Goal: Find specific page/section: Find specific page/section

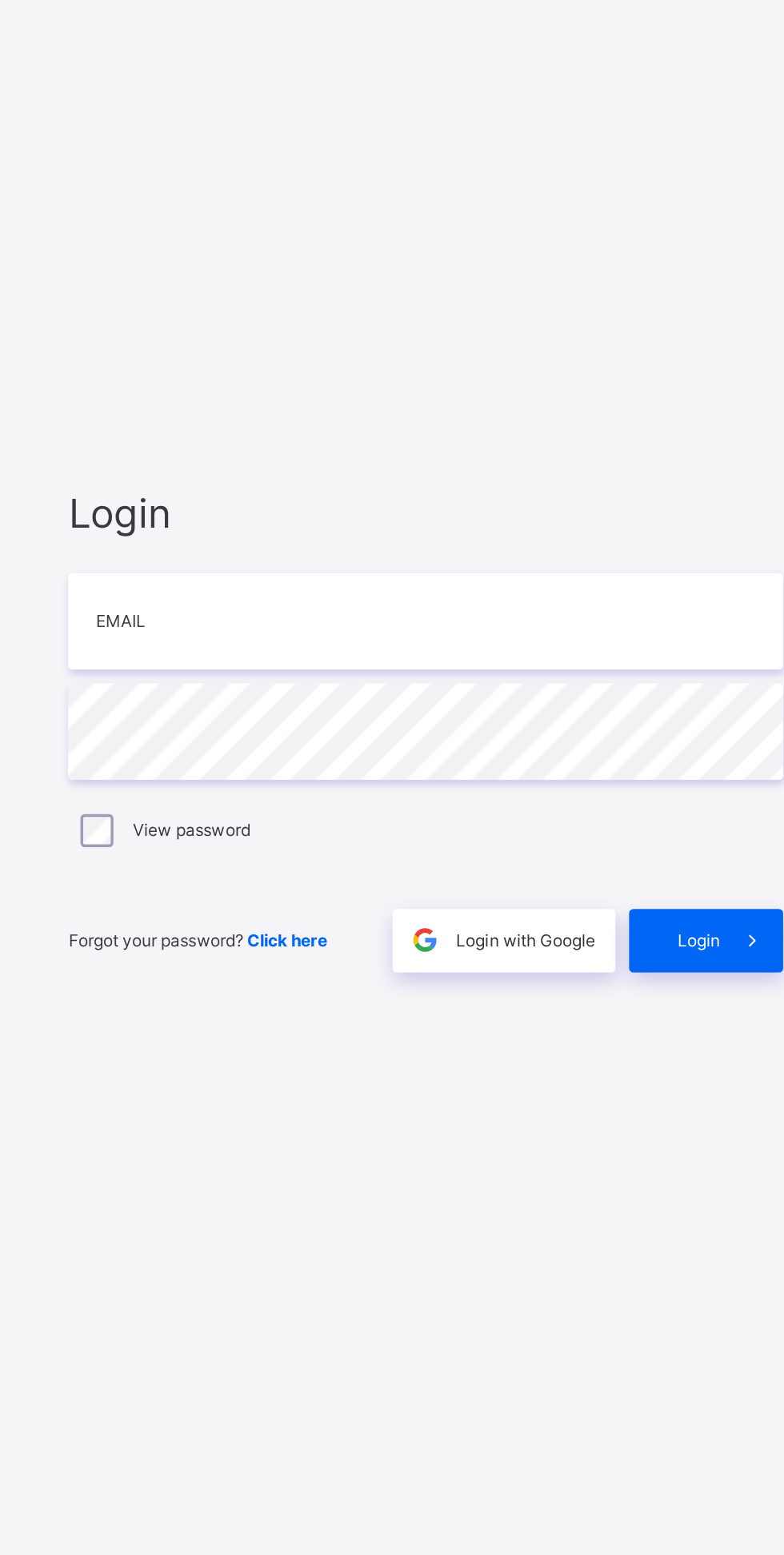
type input "**********"
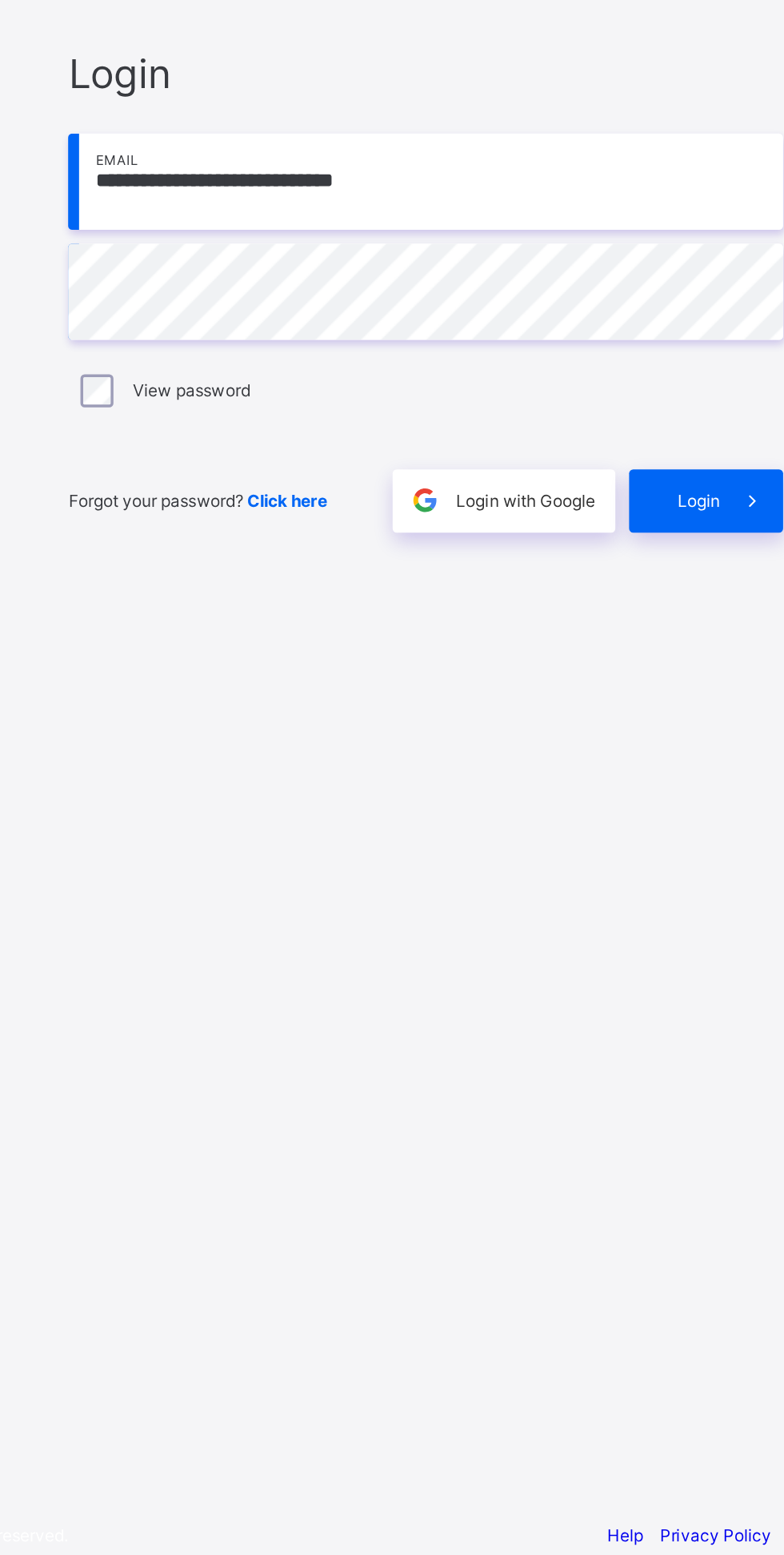
click at [684, 921] on span "Login" at bounding box center [681, 914] width 25 height 12
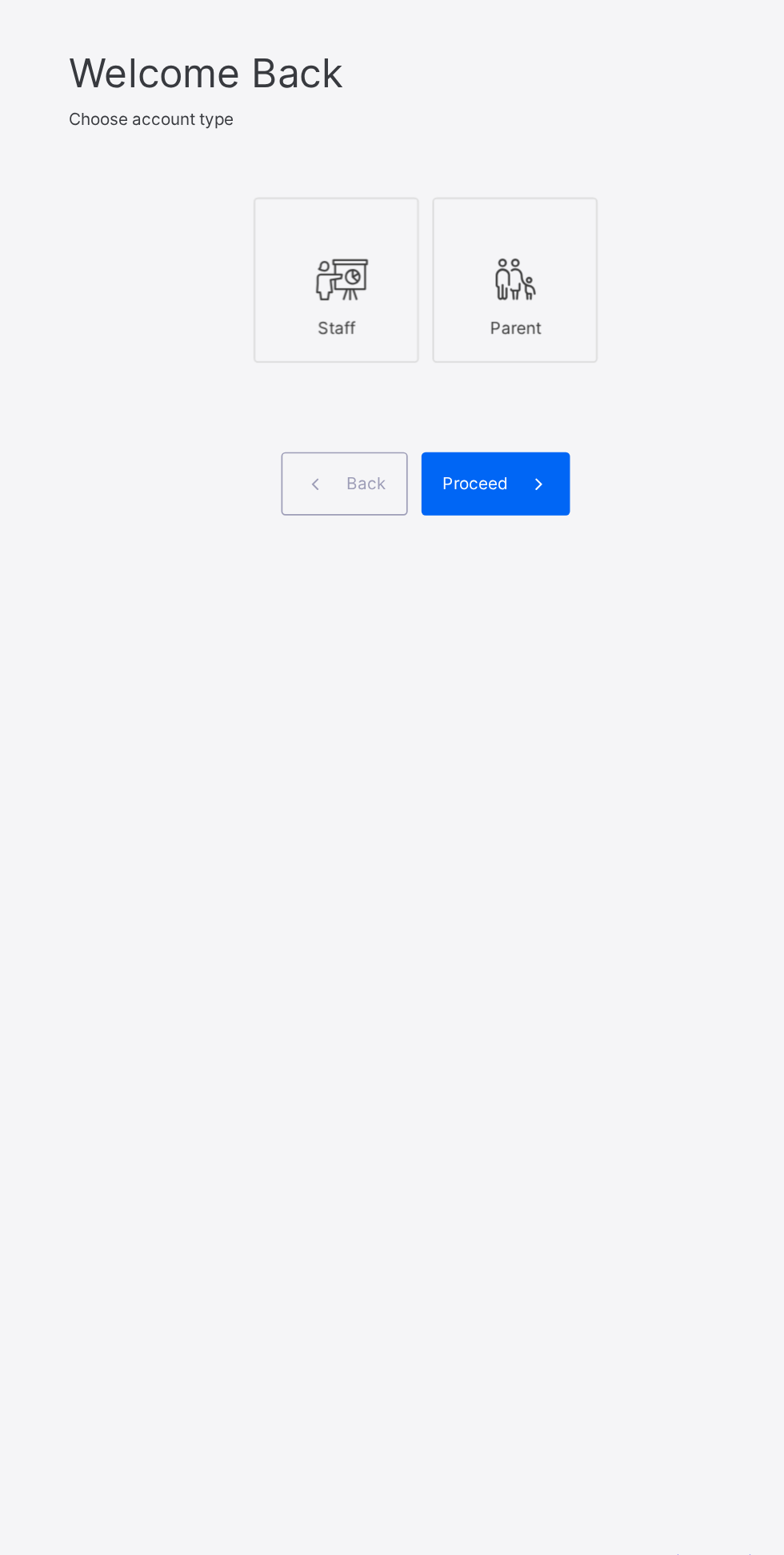
click at [450, 785] on div at bounding box center [470, 771] width 79 height 29
click at [561, 896] on span "Proceed" at bounding box center [551, 890] width 38 height 12
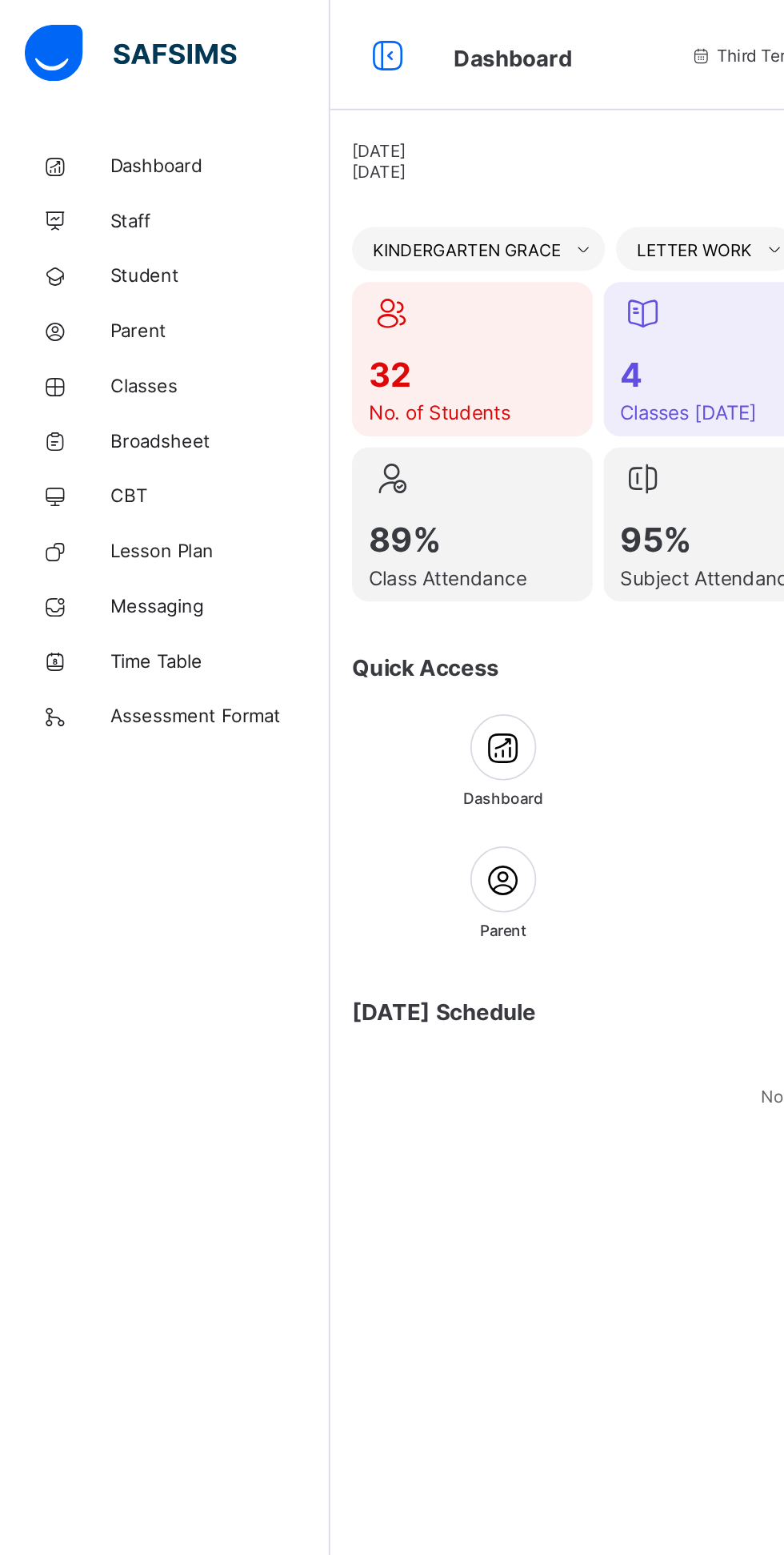
click at [140, 255] on span "Broadsheet" at bounding box center [128, 256] width 128 height 13
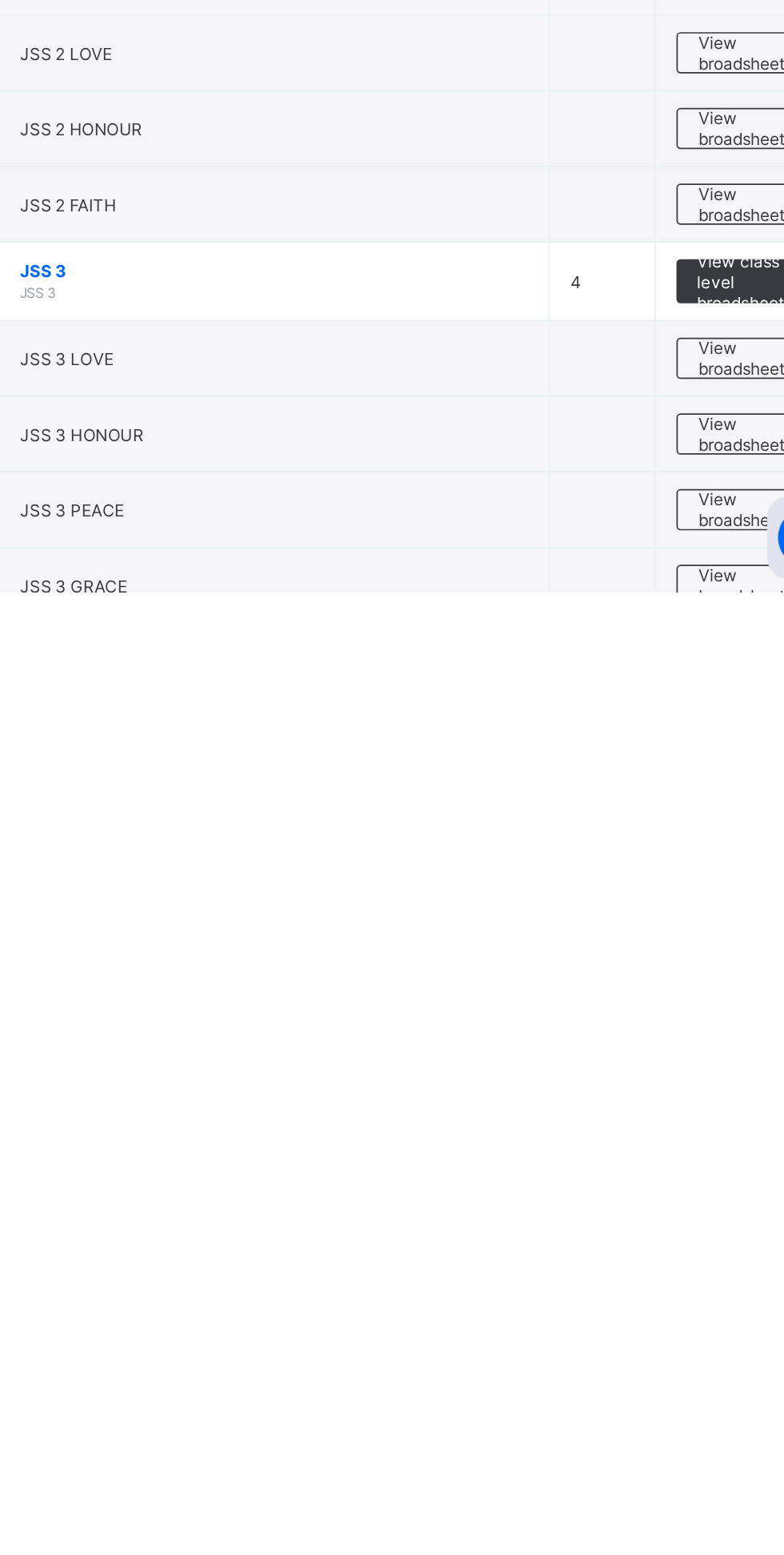
scroll to position [674, 0]
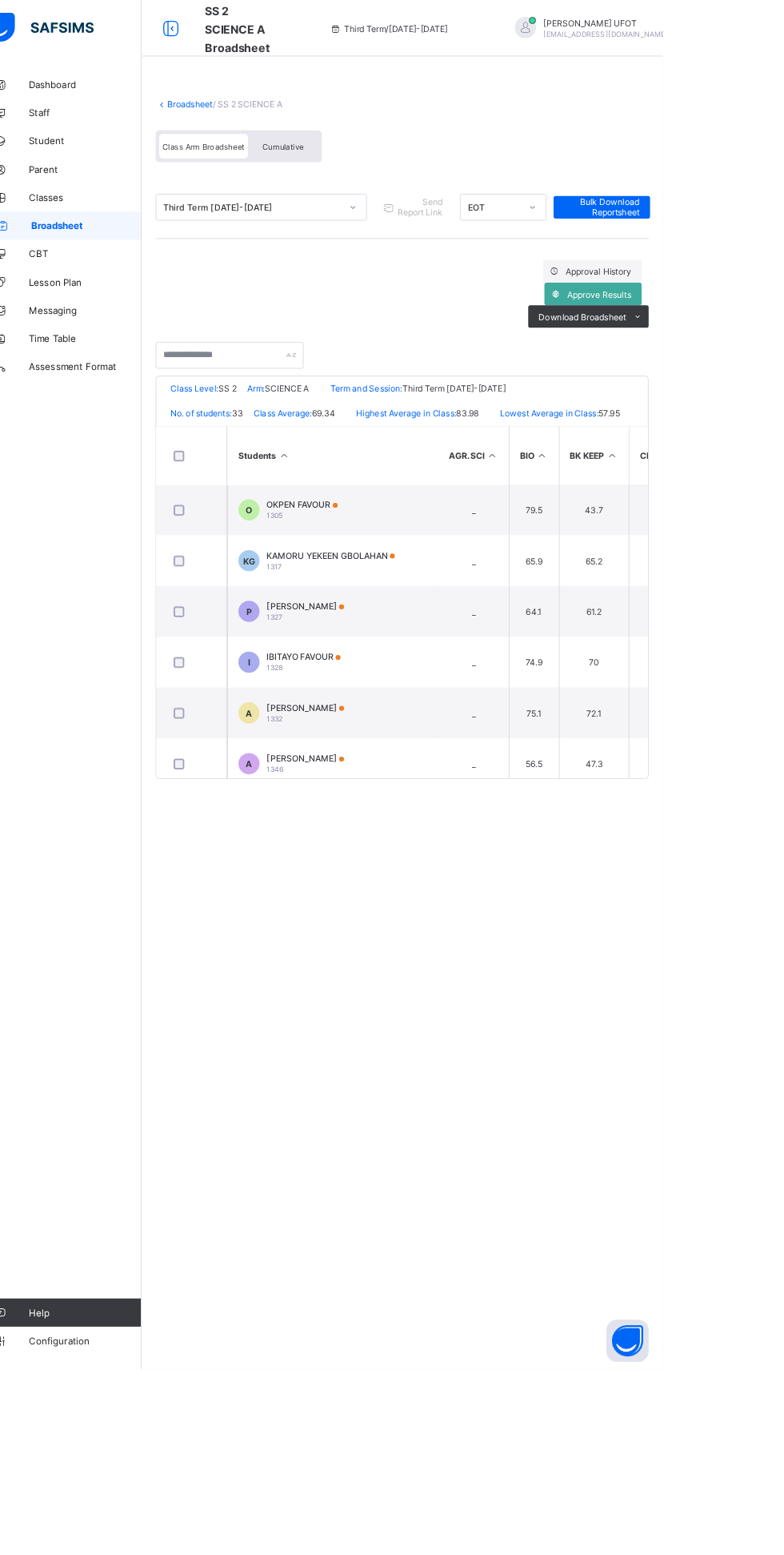
click at [358, 164] on span "Cumulative" at bounding box center [353, 166] width 47 height 11
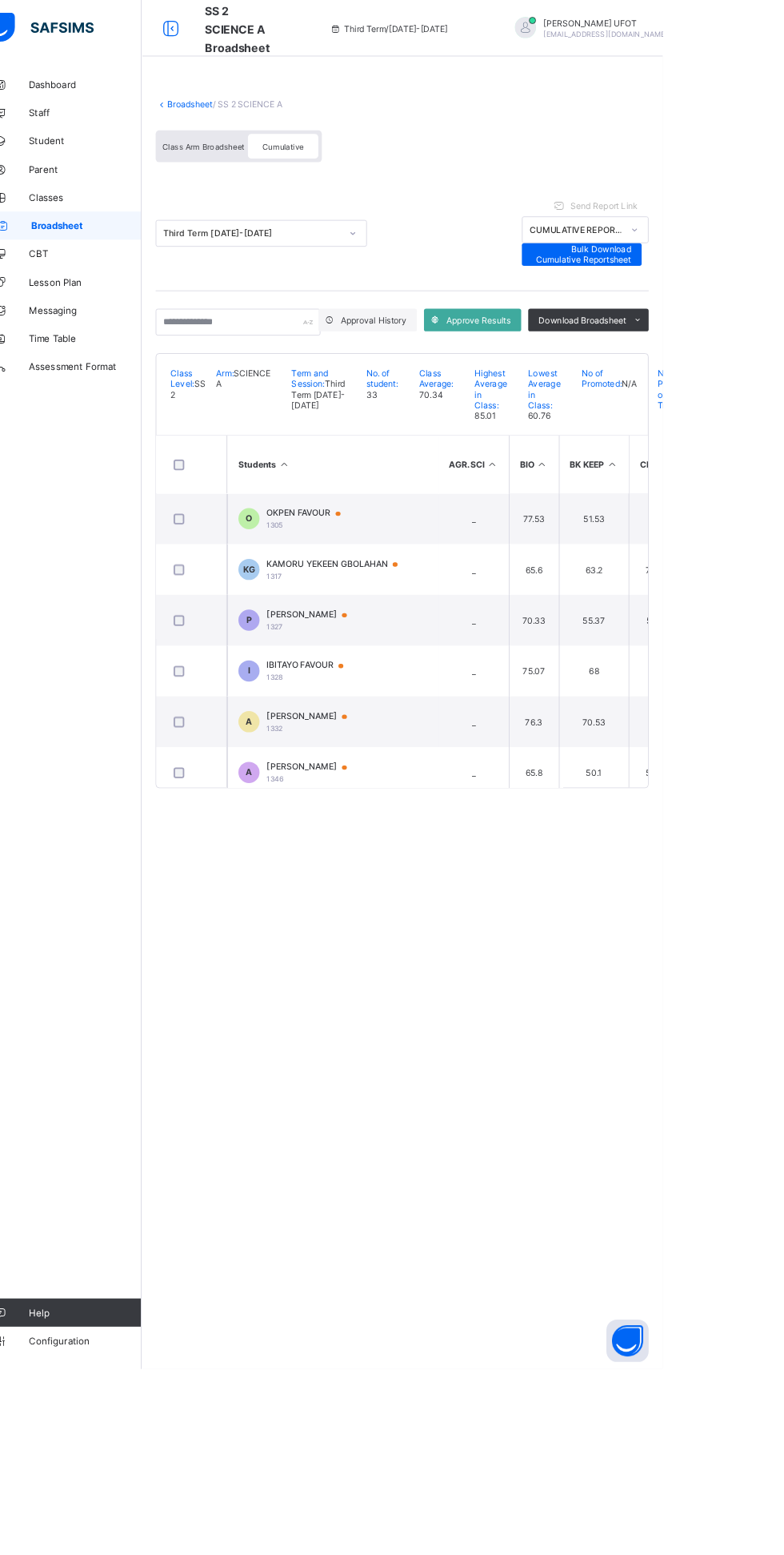
click at [374, 557] on th "Students" at bounding box center [409, 528] width 240 height 66
click at [390, 523] on th "Students" at bounding box center [409, 528] width 240 height 66
click at [430, 824] on div at bounding box center [428, 817] width 24 height 13
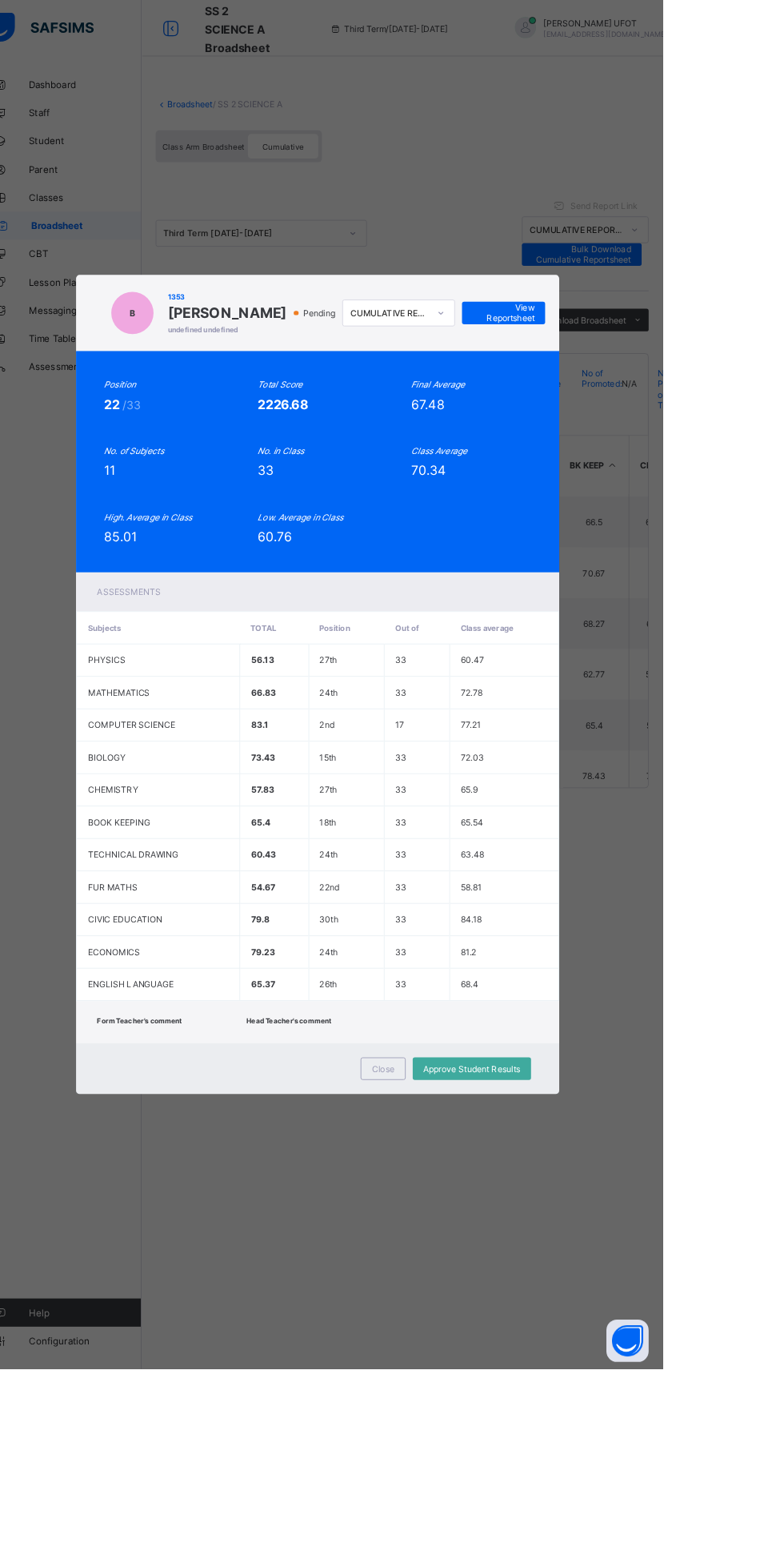
click at [638, 367] on span "View Reportsheet" at bounding box center [603, 355] width 71 height 24
